Goal: Task Accomplishment & Management: Complete application form

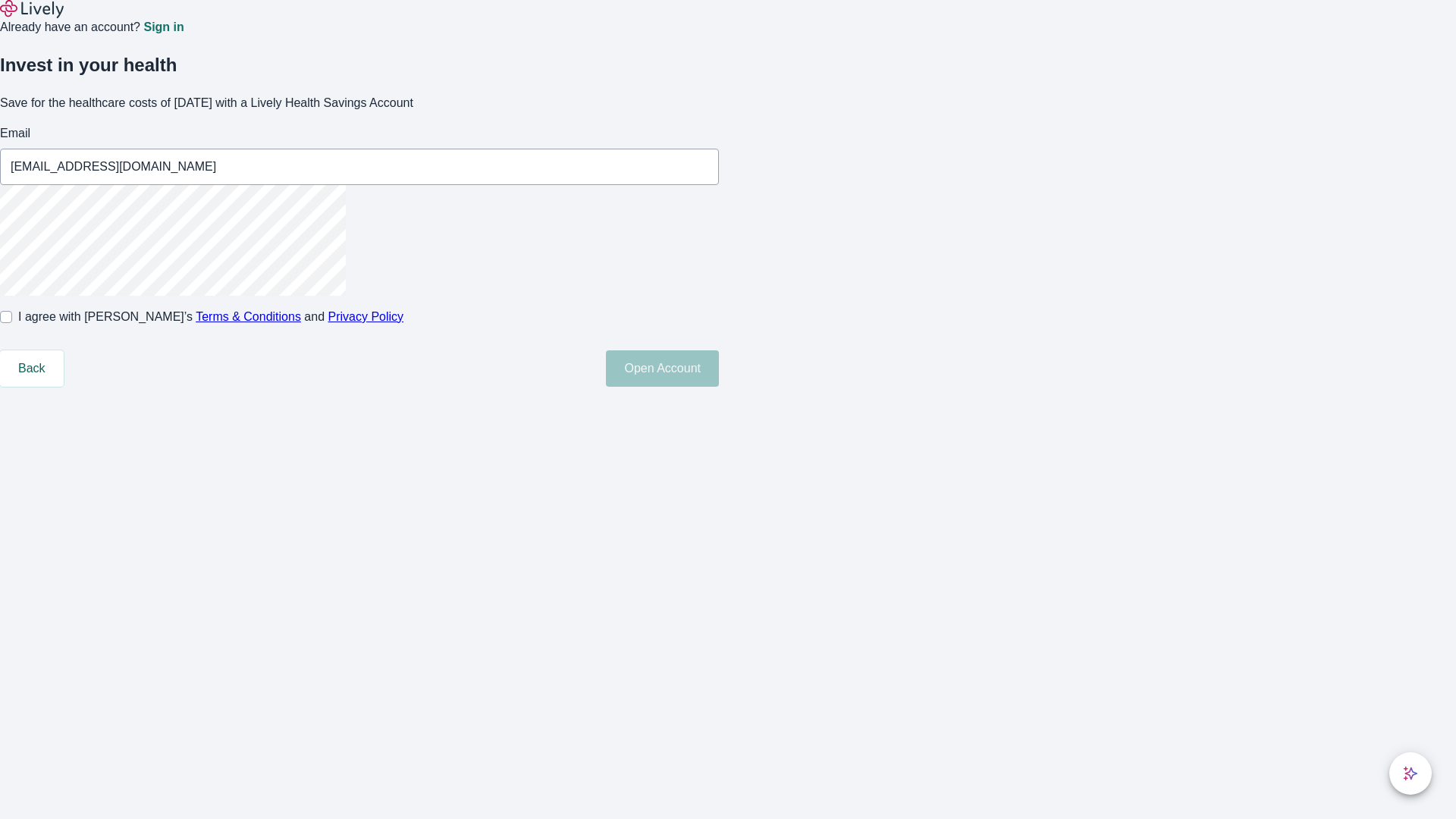
click at [12, 323] on input "I agree with Lively’s Terms & Conditions and Privacy Policy" at bounding box center [6, 317] width 12 height 12
checkbox input "true"
click at [719, 387] on button "Open Account" at bounding box center [663, 368] width 113 height 37
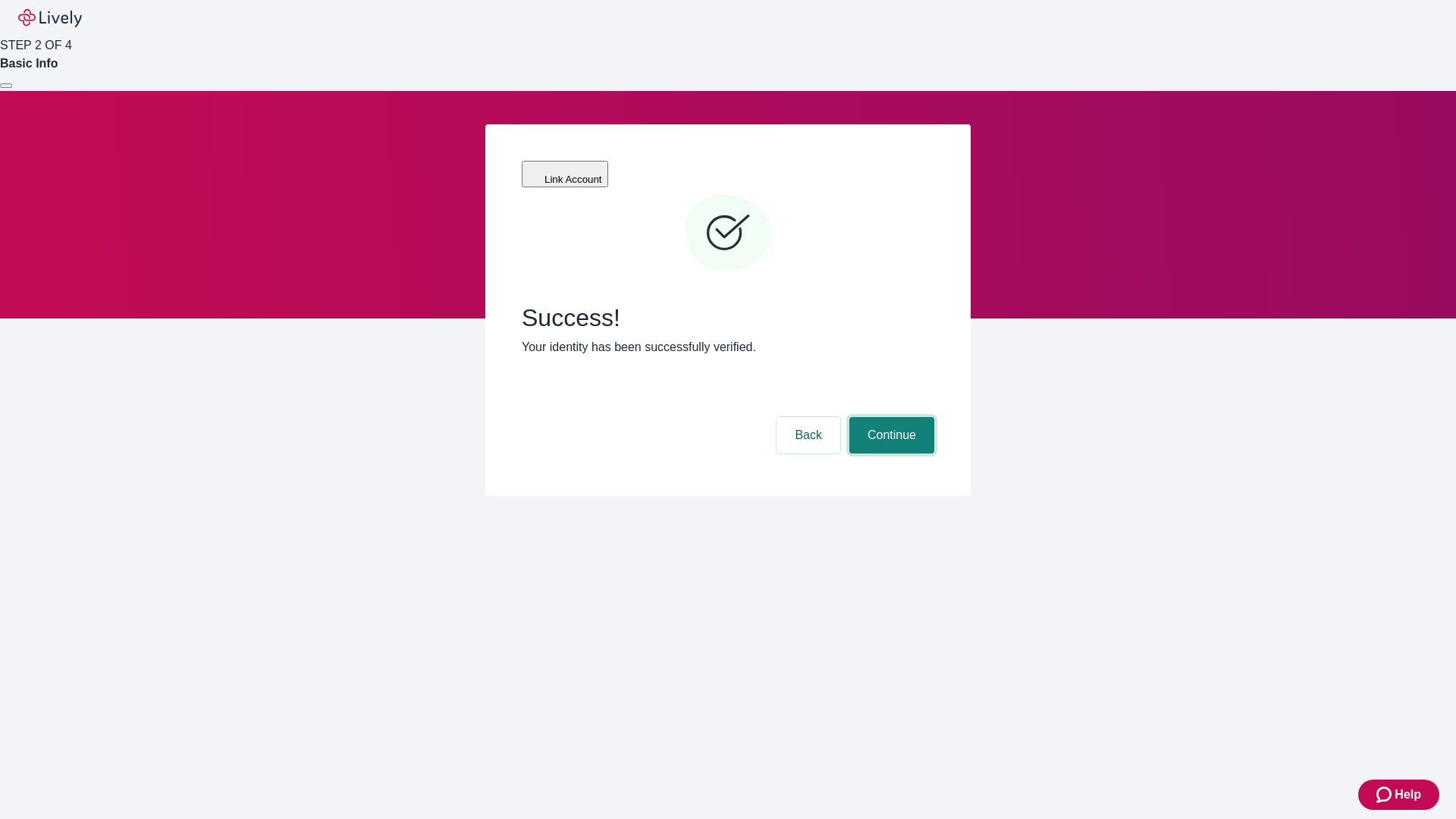
click at [890, 417] on button "Continue" at bounding box center [893, 435] width 85 height 37
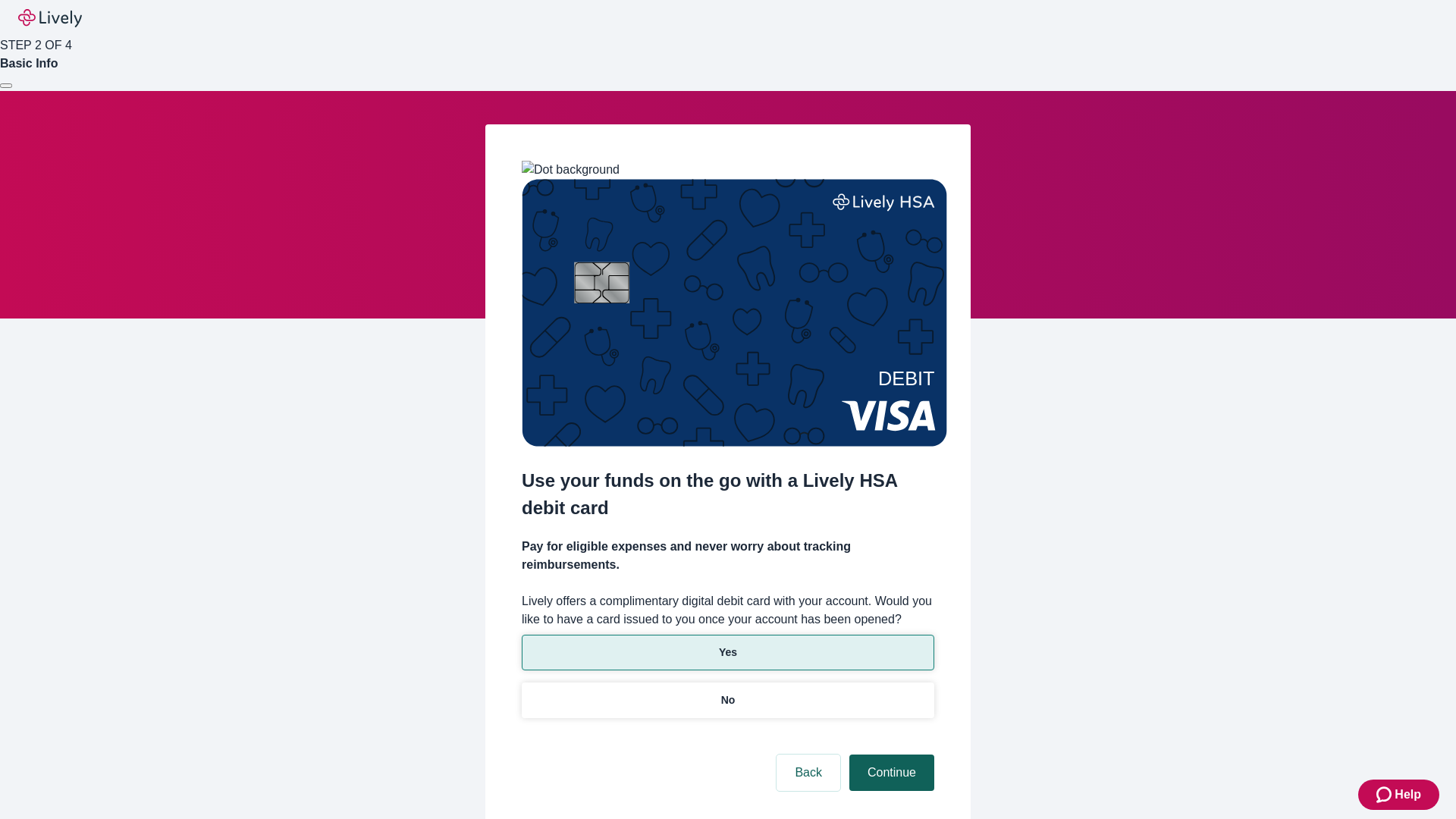
click at [727, 644] on p "Yes" at bounding box center [728, 652] width 18 height 16
click at [890, 755] on button "Continue" at bounding box center [893, 772] width 85 height 37
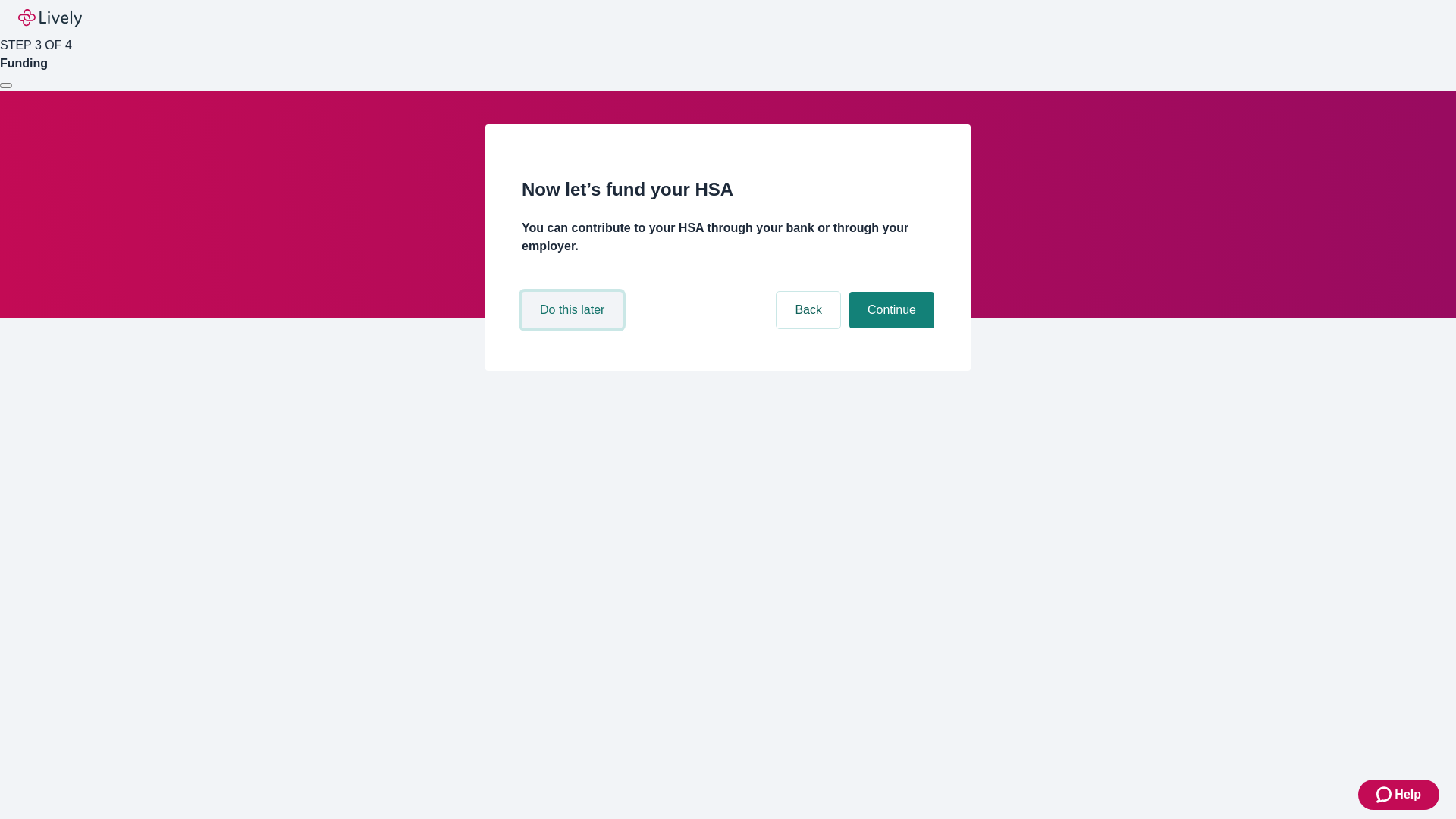
click at [574, 328] on button "Do this later" at bounding box center [572, 309] width 101 height 37
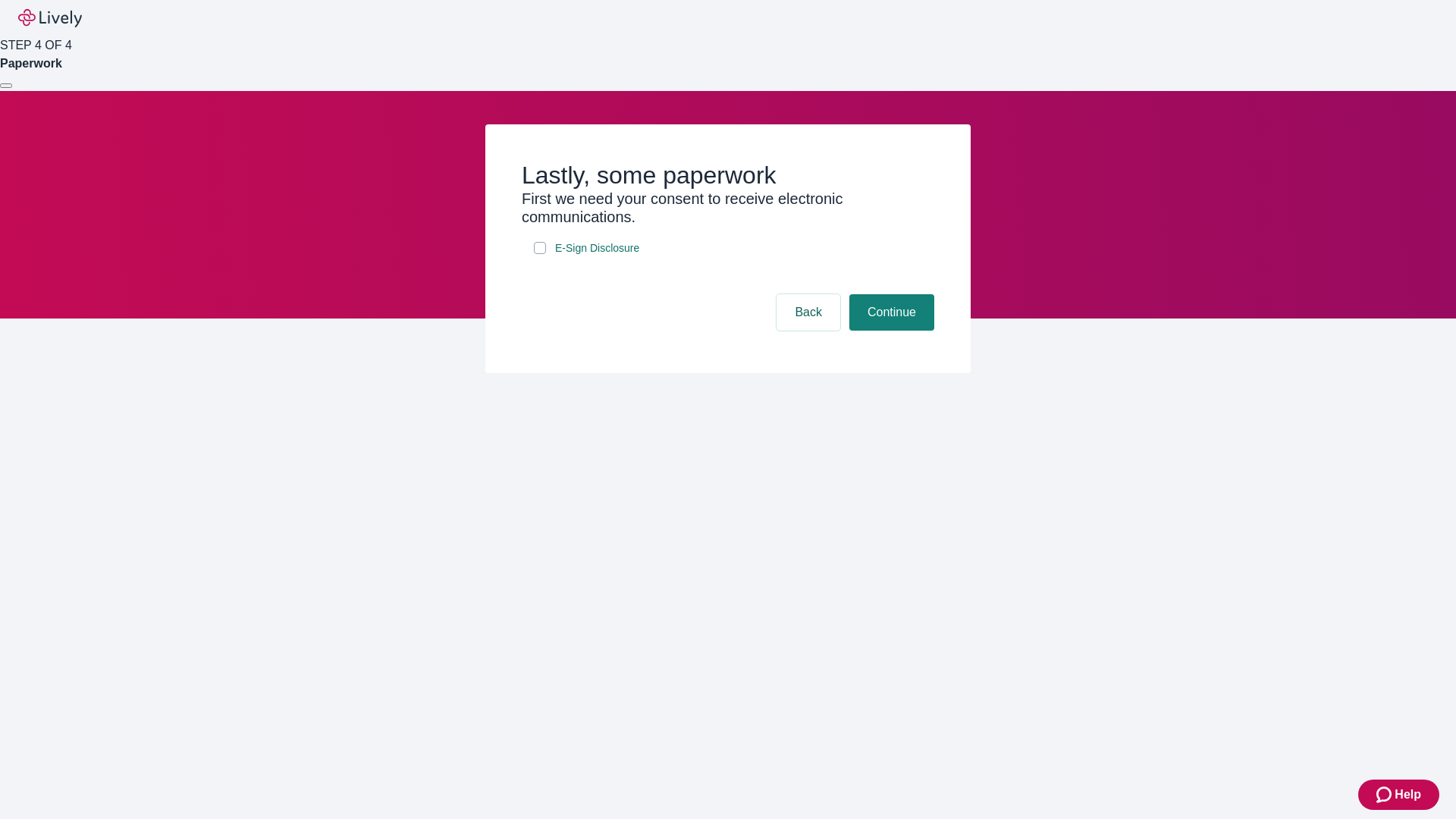
click at [541, 254] on input "E-Sign Disclosure" at bounding box center [540, 248] width 12 height 12
checkbox input "true"
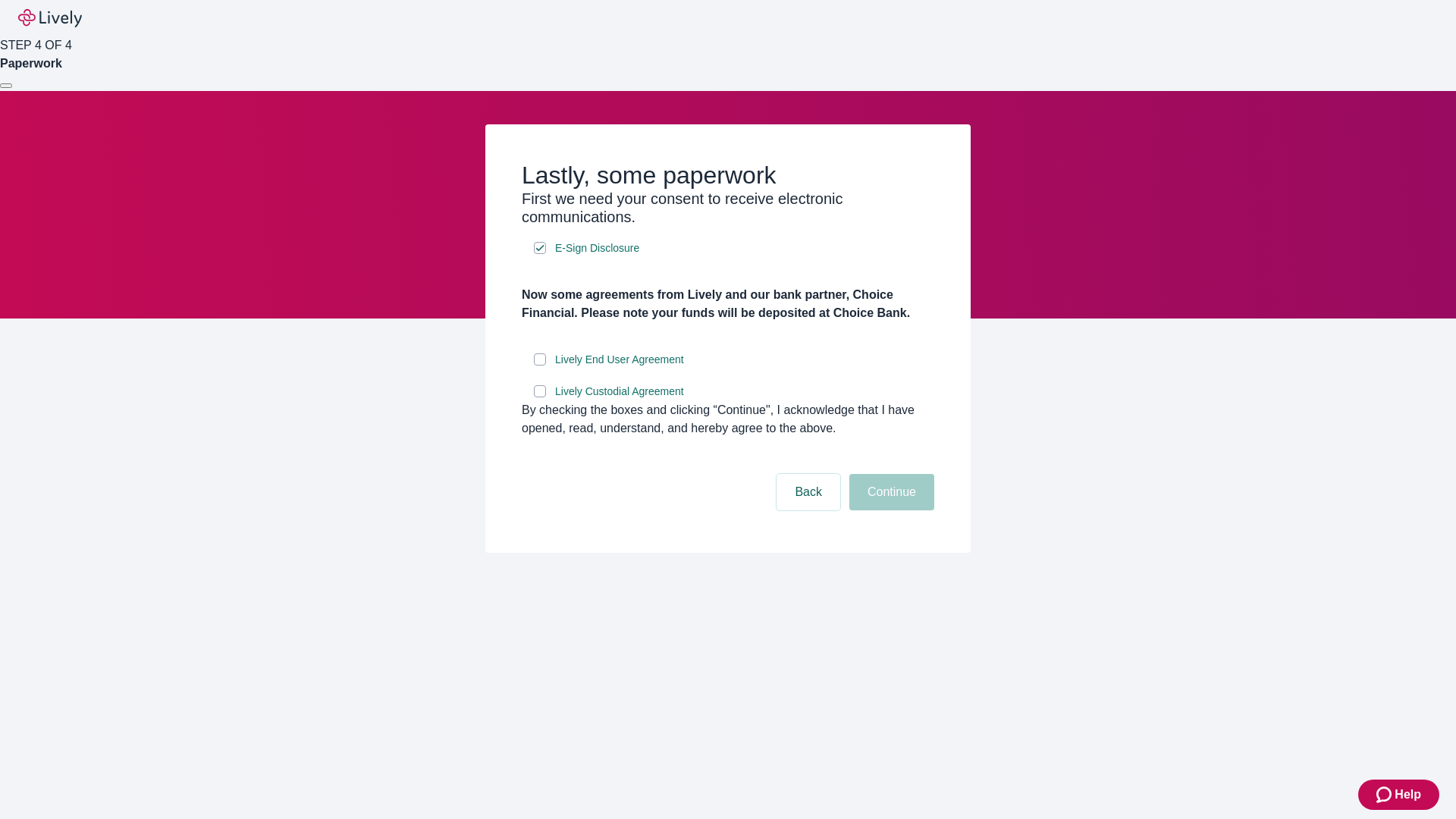
click at [541, 366] on input "Lively End User Agreement" at bounding box center [540, 359] width 12 height 12
checkbox input "true"
click at [541, 398] on input "Lively Custodial Agreement" at bounding box center [540, 392] width 12 height 12
checkbox input "true"
click at [890, 511] on button "Continue" at bounding box center [893, 492] width 85 height 37
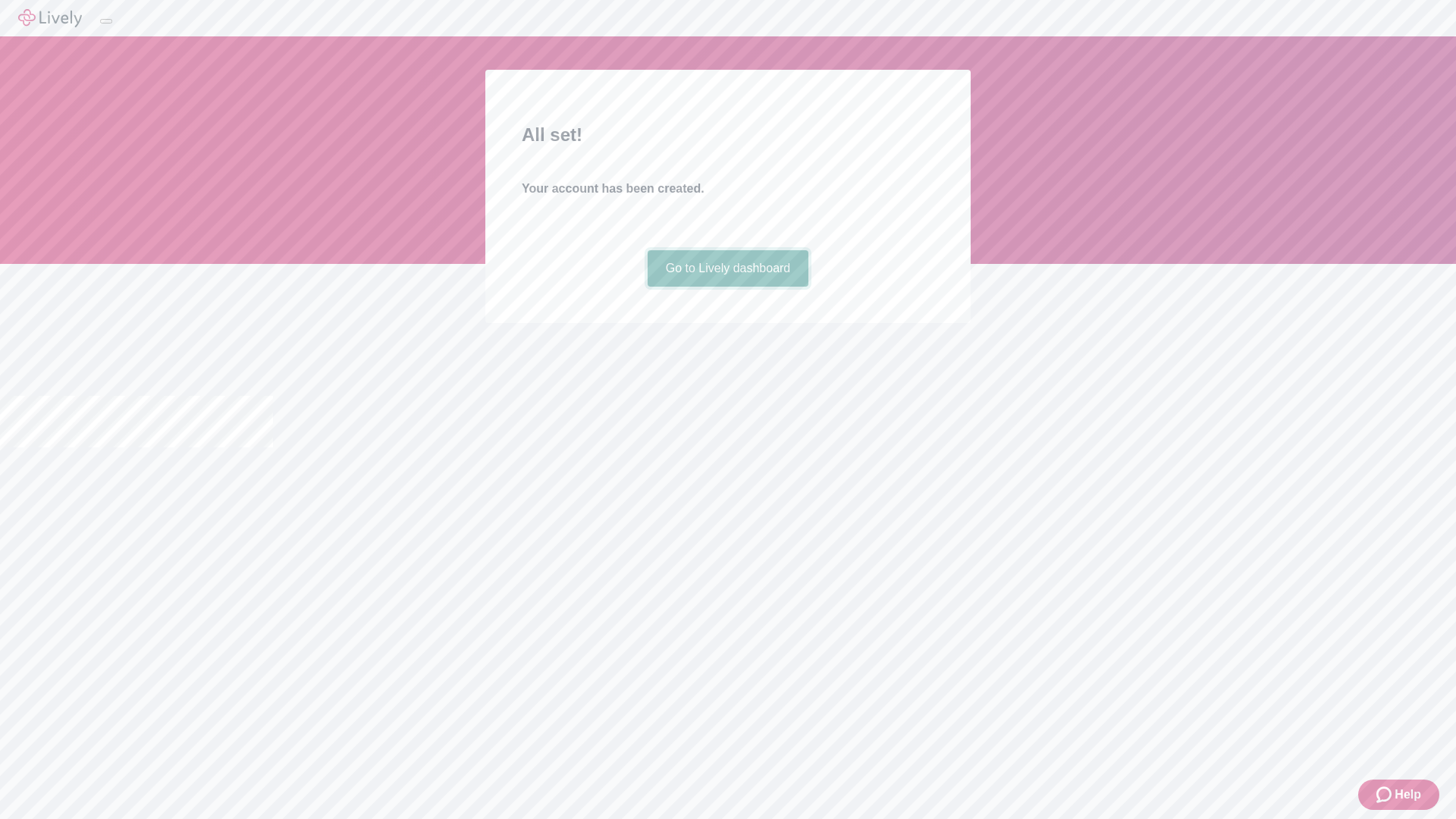
click at [727, 287] on link "Go to Lively dashboard" at bounding box center [728, 268] width 162 height 37
